Goal: Find specific page/section: Find specific page/section

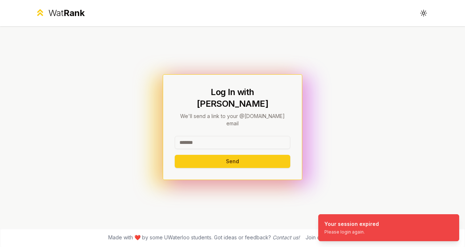
click at [193, 136] on input at bounding box center [233, 142] width 116 height 13
drag, startPoint x: 204, startPoint y: 134, endPoint x: 254, endPoint y: 135, distance: 49.8
click at [254, 136] on input "**********" at bounding box center [233, 142] width 116 height 13
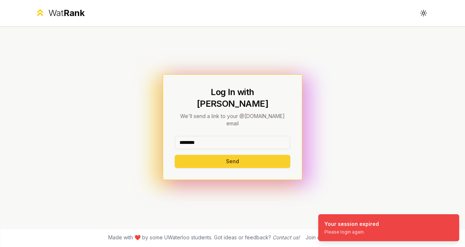
type input "********"
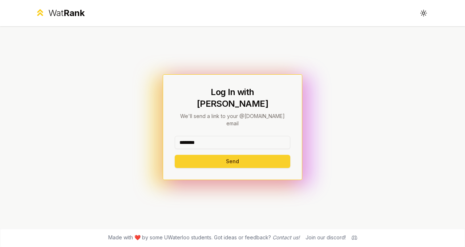
click at [194, 155] on button "Send" at bounding box center [233, 161] width 116 height 13
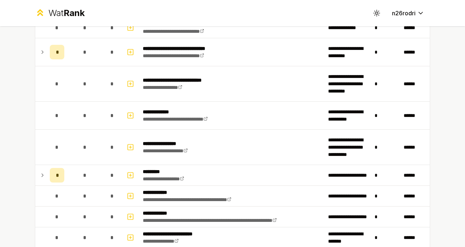
scroll to position [742, 0]
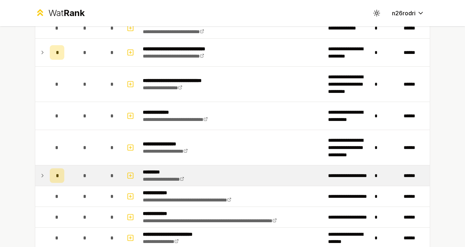
click at [40, 175] on icon at bounding box center [43, 175] width 6 height 9
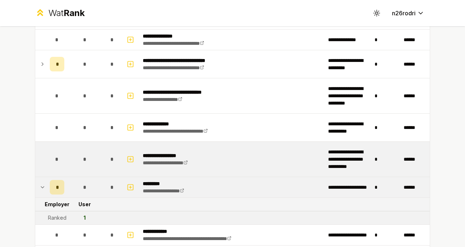
scroll to position [729, 0]
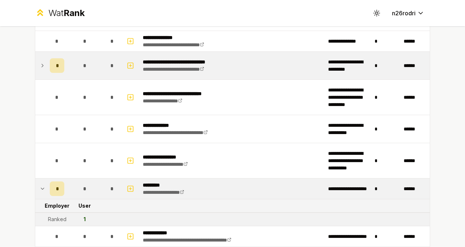
click at [44, 64] on icon at bounding box center [43, 65] width 6 height 9
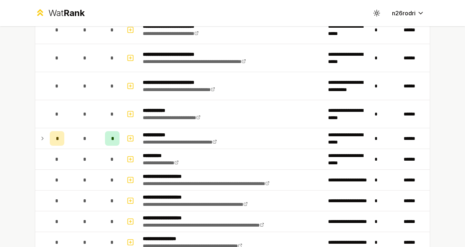
scroll to position [365, 0]
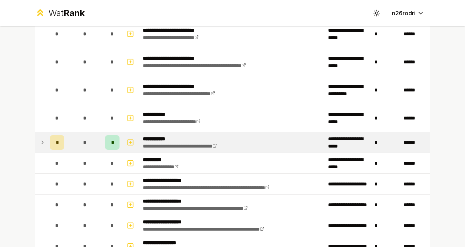
click at [42, 141] on icon at bounding box center [43, 142] width 6 height 9
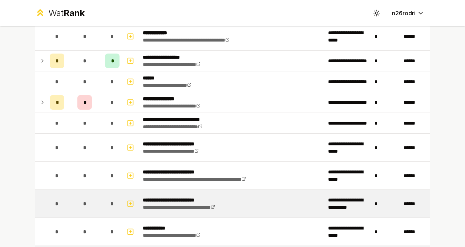
scroll to position [252, 0]
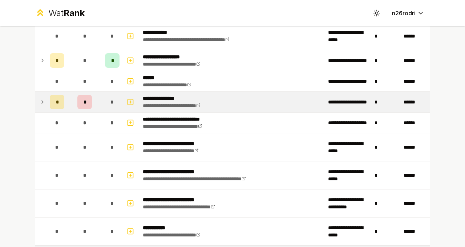
click at [43, 101] on icon at bounding box center [43, 101] width 6 height 9
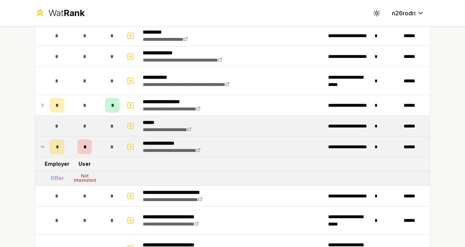
scroll to position [201, 0]
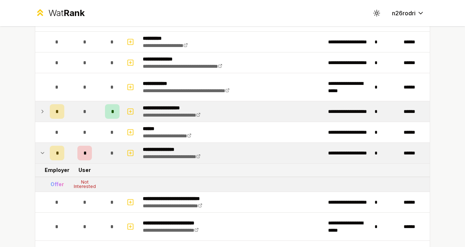
click at [40, 109] on icon at bounding box center [43, 111] width 6 height 9
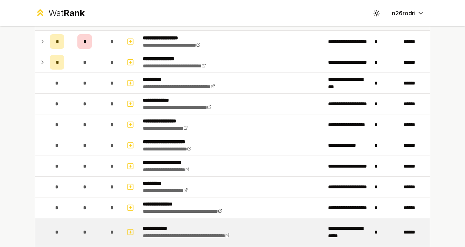
scroll to position [48, 0]
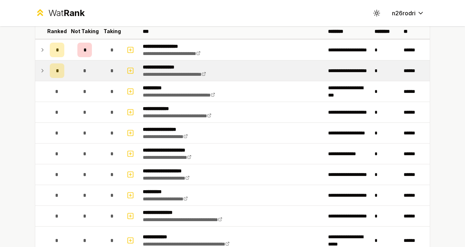
click at [43, 68] on icon at bounding box center [43, 70] width 6 height 9
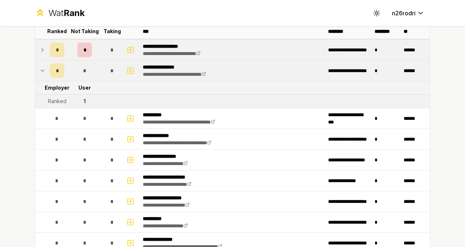
click at [42, 53] on icon at bounding box center [43, 49] width 6 height 9
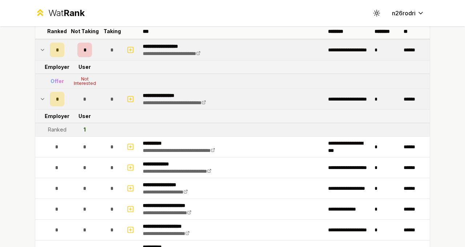
click at [42, 53] on icon at bounding box center [43, 49] width 6 height 9
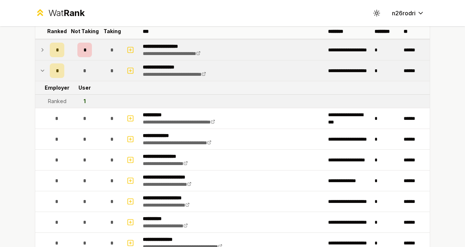
click at [43, 68] on icon at bounding box center [43, 70] width 6 height 9
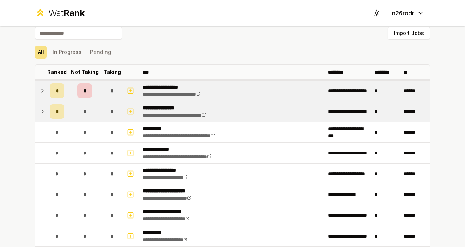
scroll to position [0, 0]
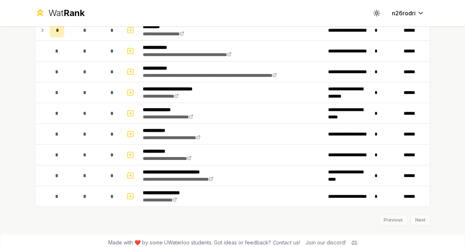
scroll to position [888, 0]
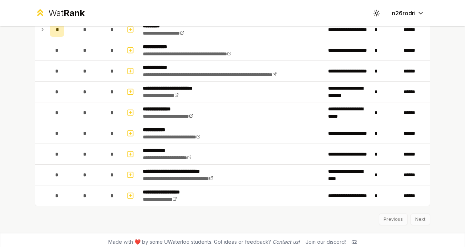
click at [424, 219] on div "Previous Next" at bounding box center [233, 215] width 396 height 19
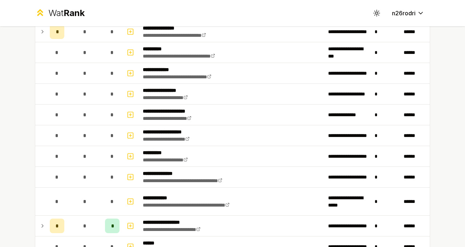
scroll to position [0, 0]
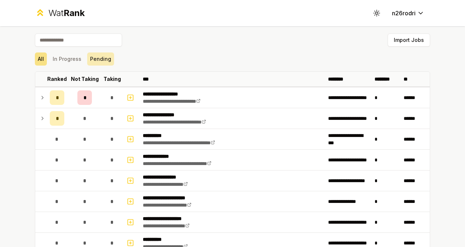
click at [106, 61] on button "Pending" at bounding box center [100, 58] width 27 height 13
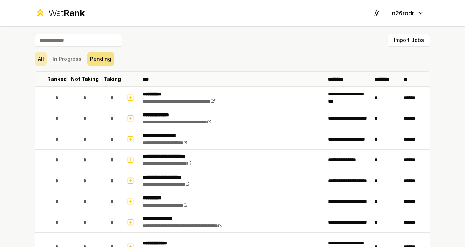
click at [46, 55] on button "All" at bounding box center [41, 58] width 12 height 13
